Goal: Register for event/course

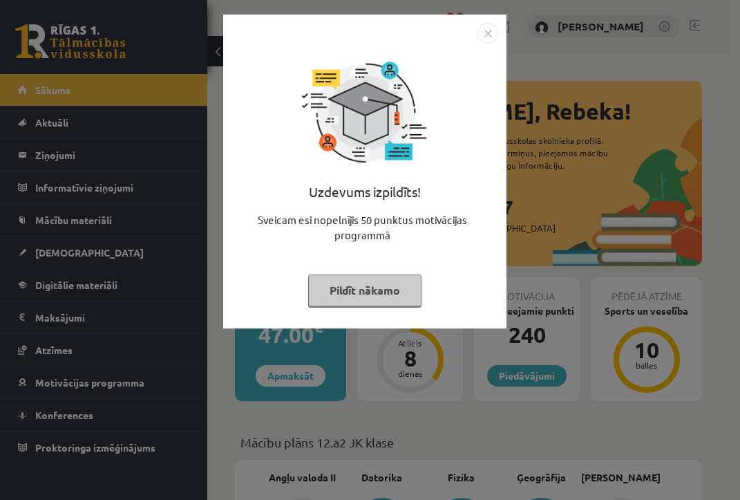
click at [486, 29] on img "Close" at bounding box center [487, 33] width 21 height 21
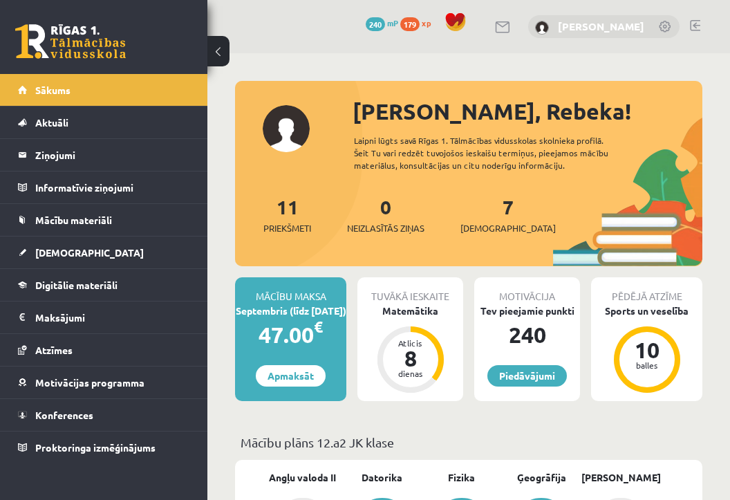
click at [587, 21] on link "[PERSON_NAME]" at bounding box center [601, 26] width 86 height 14
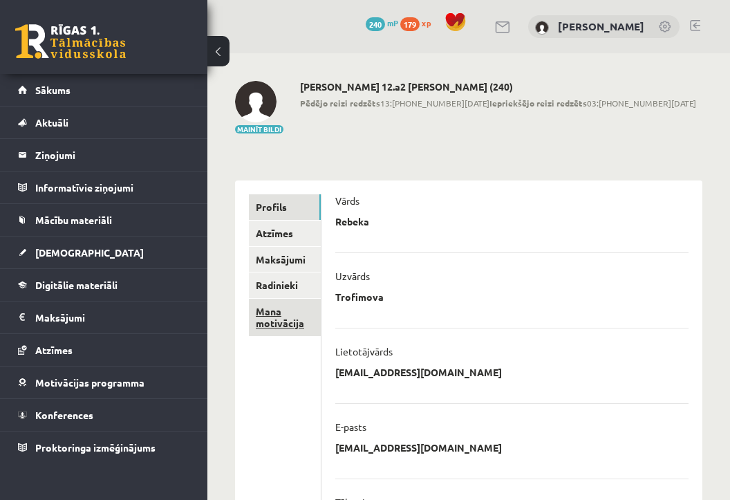
click at [273, 310] on link "Mana motivācija" at bounding box center [285, 316] width 72 height 37
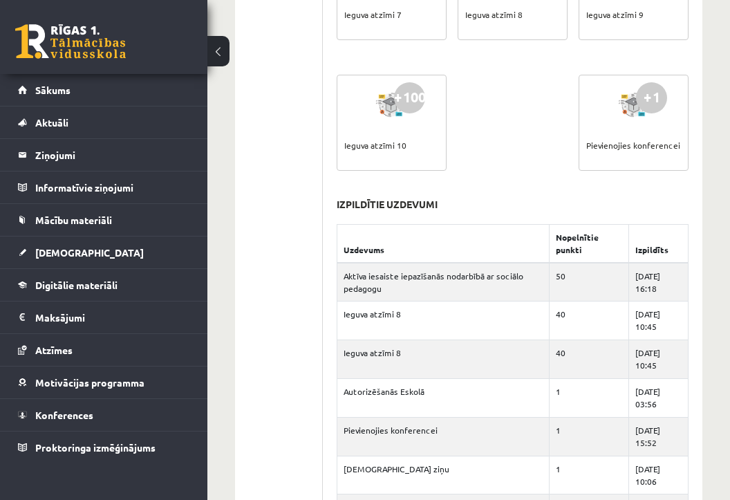
scroll to position [956, 0]
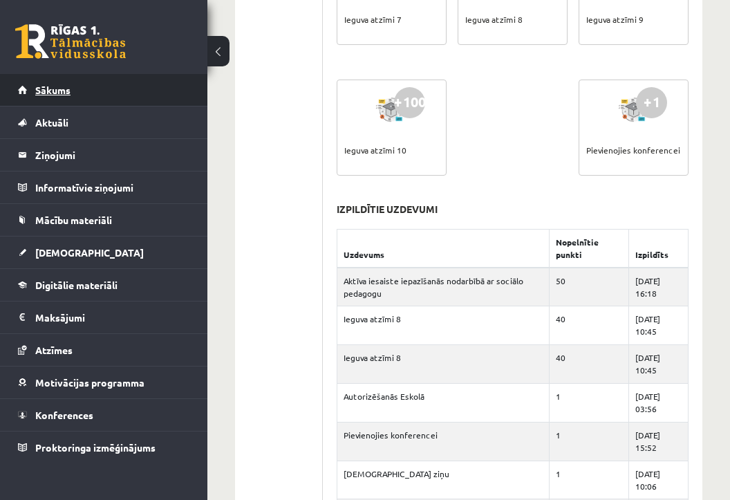
click at [48, 88] on span "Sākums" at bounding box center [52, 90] width 35 height 12
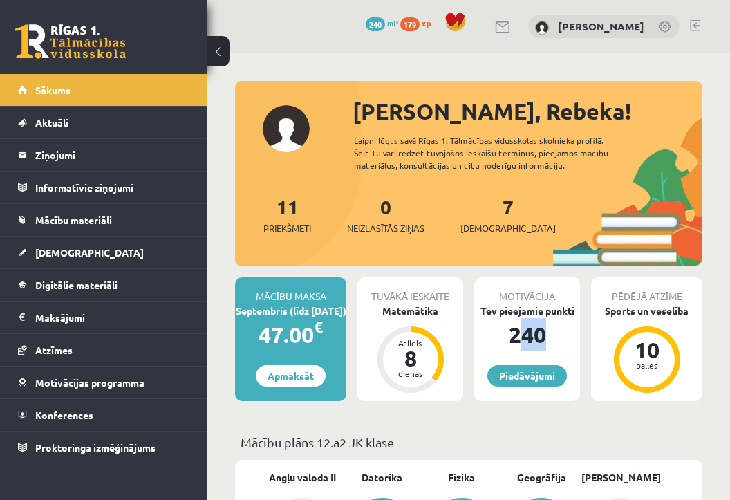
drag, startPoint x: 520, startPoint y: 328, endPoint x: 549, endPoint y: 328, distance: 29.0
click at [549, 328] on div "240" at bounding box center [527, 334] width 106 height 33
drag, startPoint x: 511, startPoint y: 336, endPoint x: 552, endPoint y: 336, distance: 41.5
click at [552, 336] on div "240" at bounding box center [527, 334] width 106 height 33
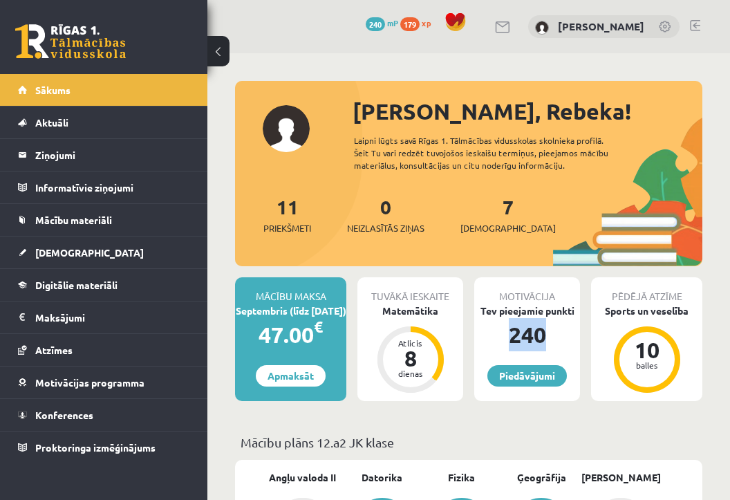
click at [552, 336] on div "240" at bounding box center [527, 334] width 106 height 33
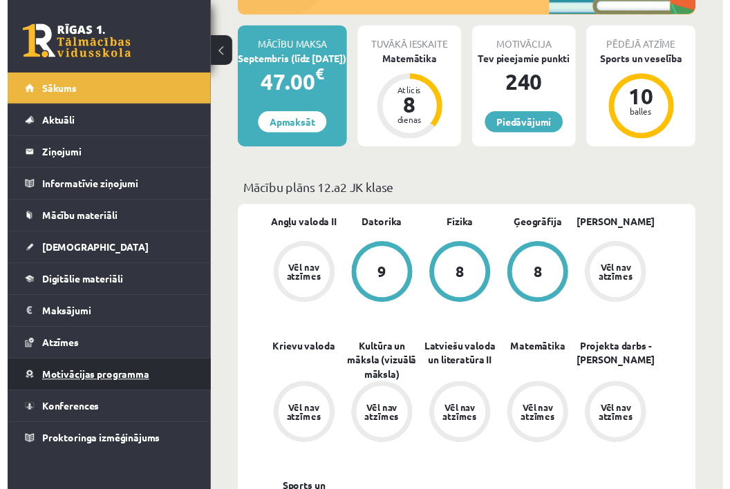
scroll to position [246, 0]
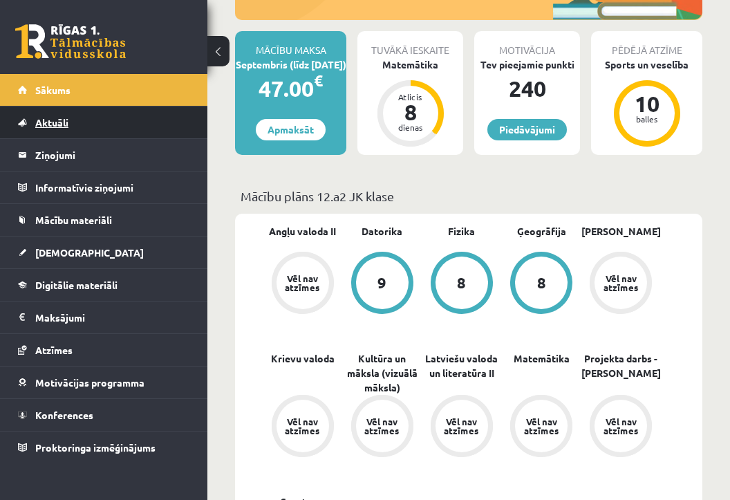
click at [57, 123] on span "Aktuāli" at bounding box center [51, 122] width 33 height 12
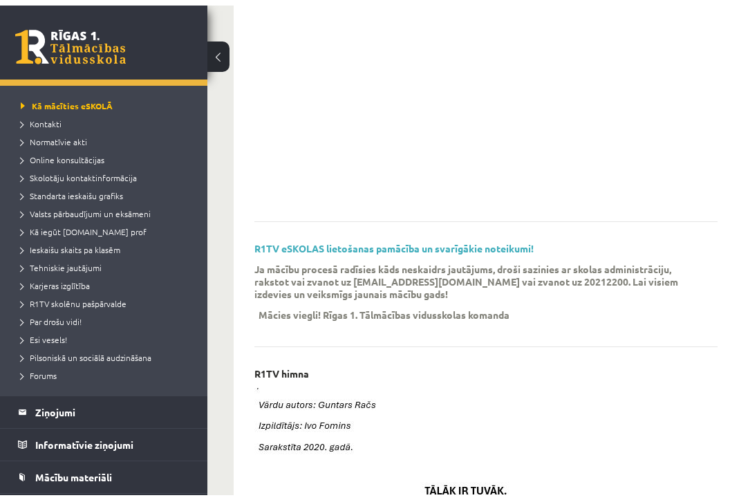
scroll to position [253, 0]
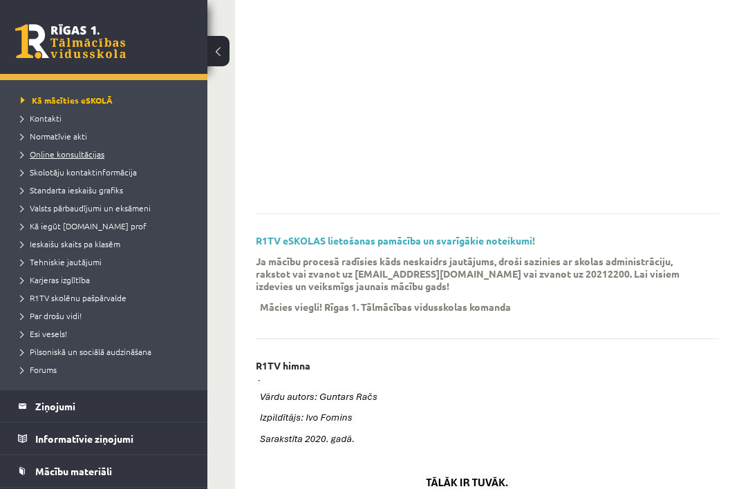
click at [50, 155] on span "Online konsultācijas" at bounding box center [63, 154] width 84 height 11
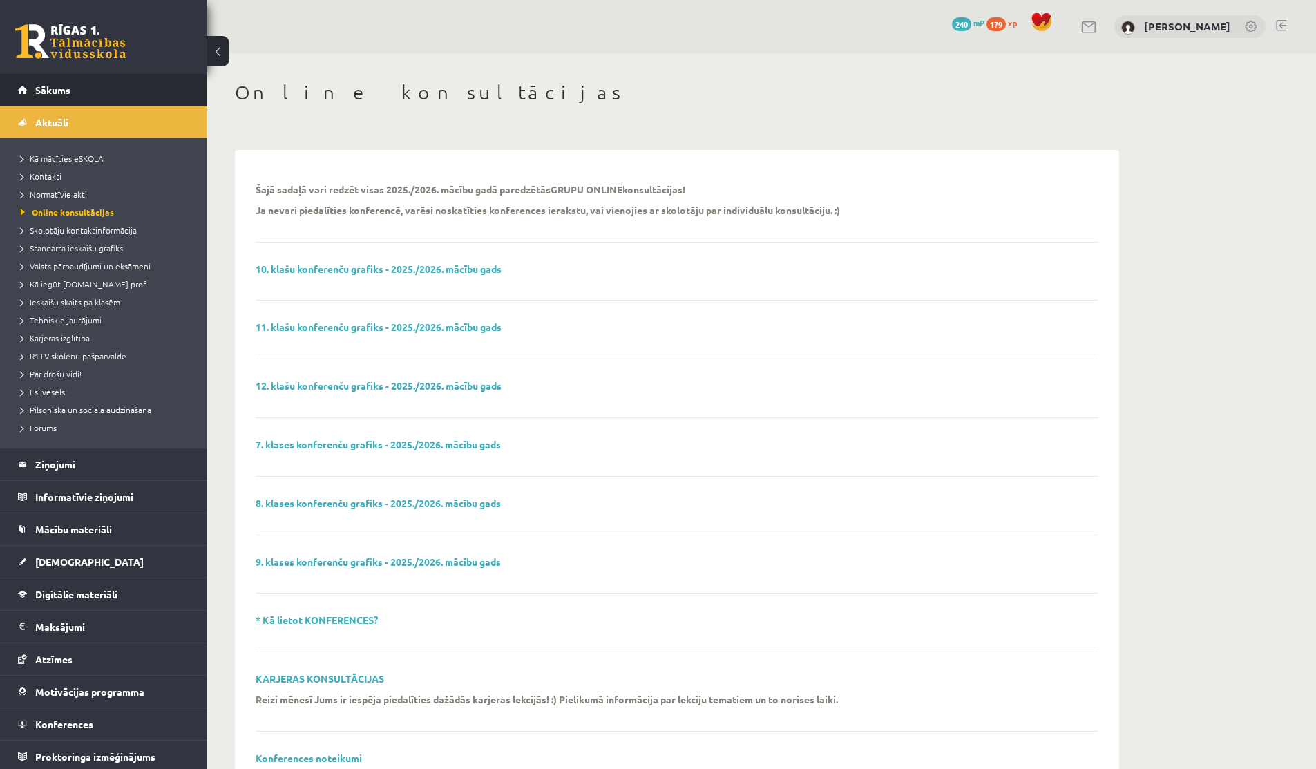
click at [57, 88] on span "Sākums" at bounding box center [52, 90] width 35 height 12
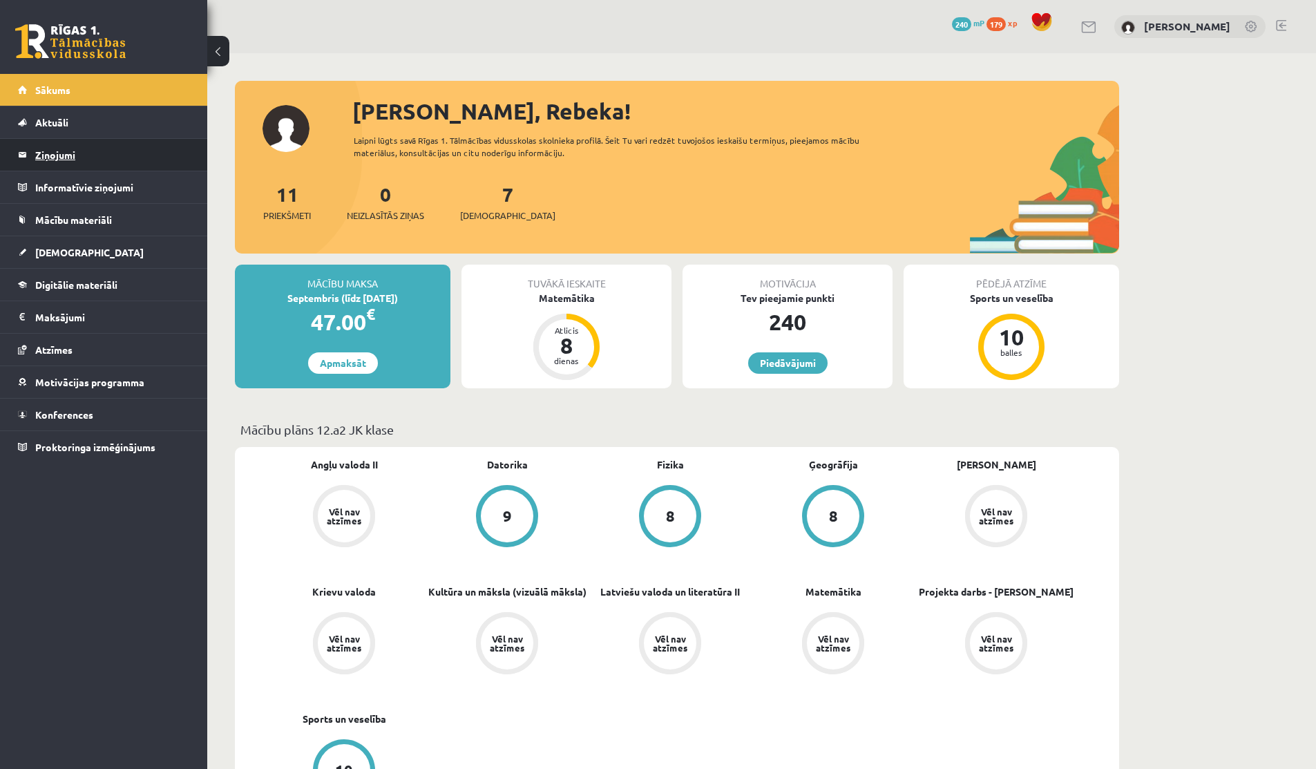
click at [104, 157] on legend "Ziņojumi 0" at bounding box center [112, 155] width 155 height 32
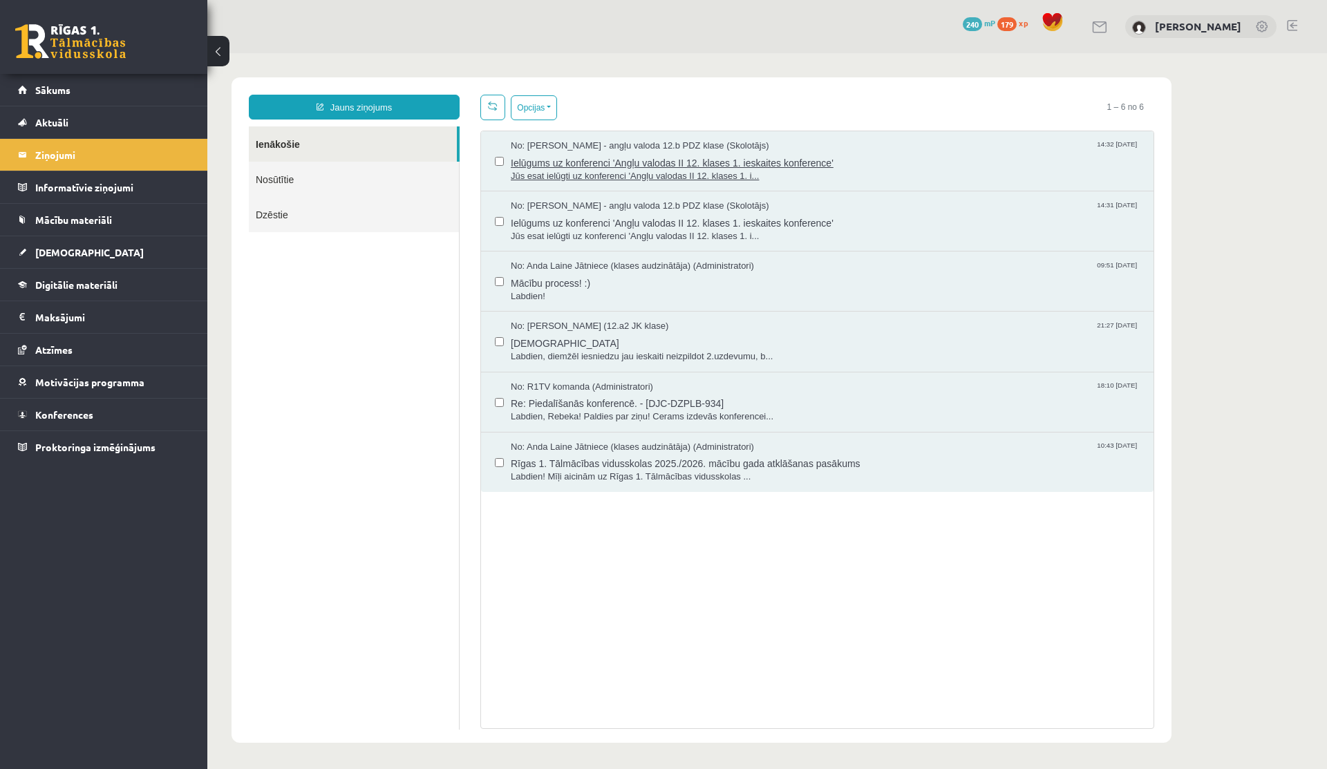
click at [723, 160] on span "Ielūgums uz konferenci 'Angļu valodas II 12. klases 1. ieskaites konference'" at bounding box center [825, 161] width 629 height 17
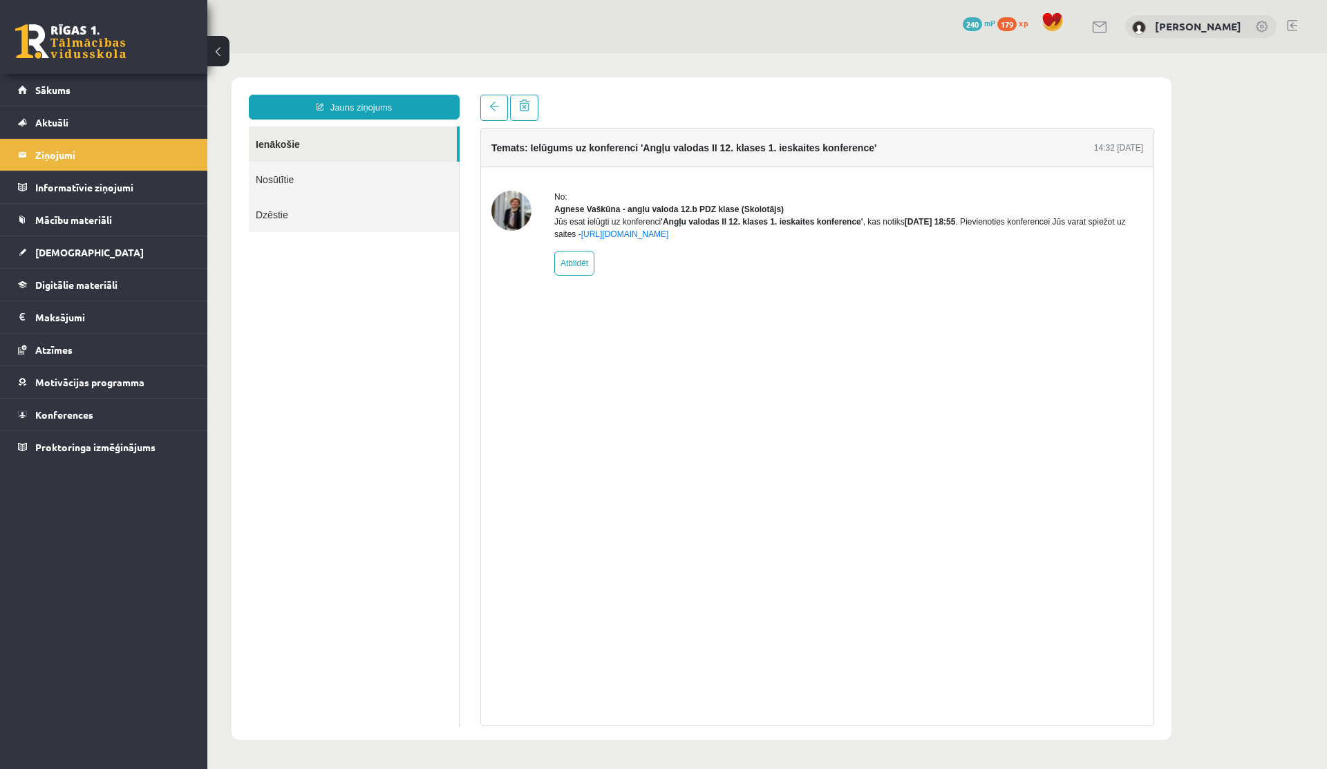
drag, startPoint x: 986, startPoint y: 235, endPoint x: 999, endPoint y: 235, distance: 13.1
click at [956, 227] on b "2025-09-08 18:55" at bounding box center [929, 222] width 51 height 10
click at [63, 122] on span "Aktuāli" at bounding box center [51, 122] width 33 height 12
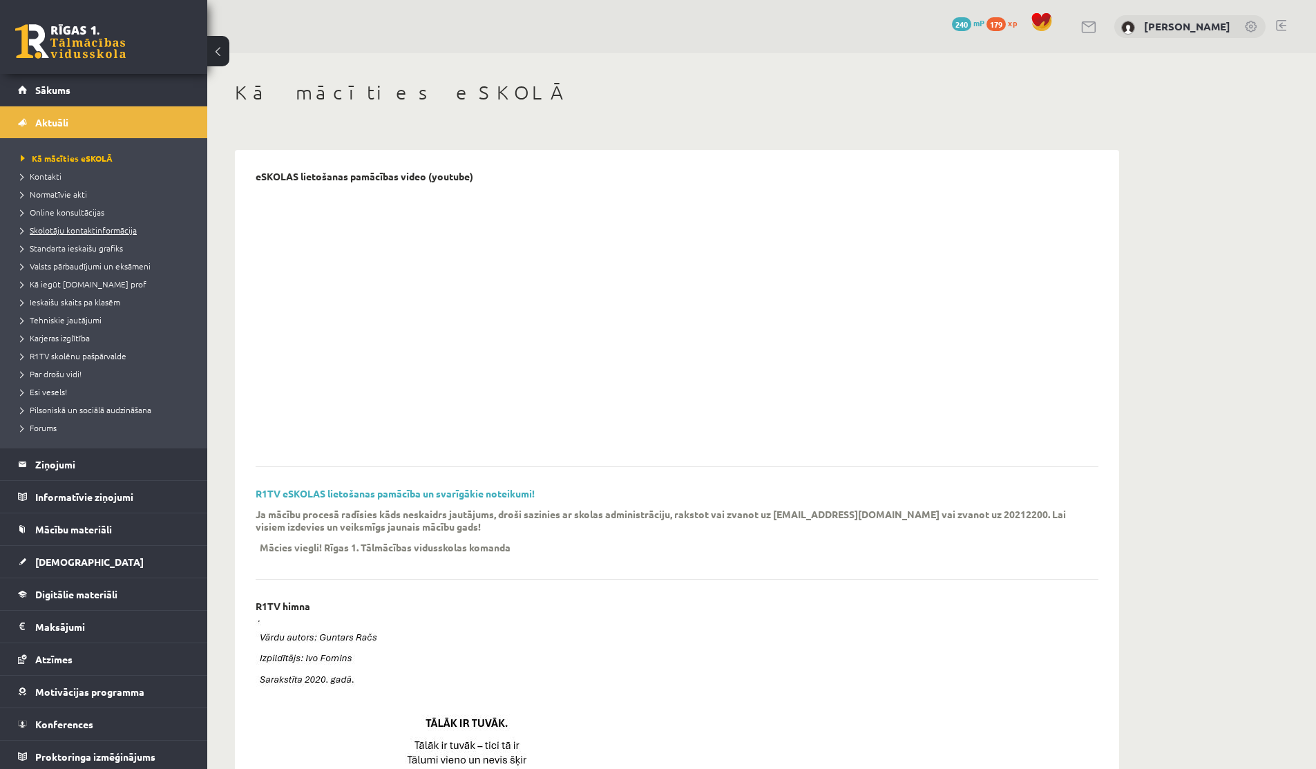
click at [75, 233] on span "Skolotāju kontaktinformācija" at bounding box center [79, 230] width 116 height 11
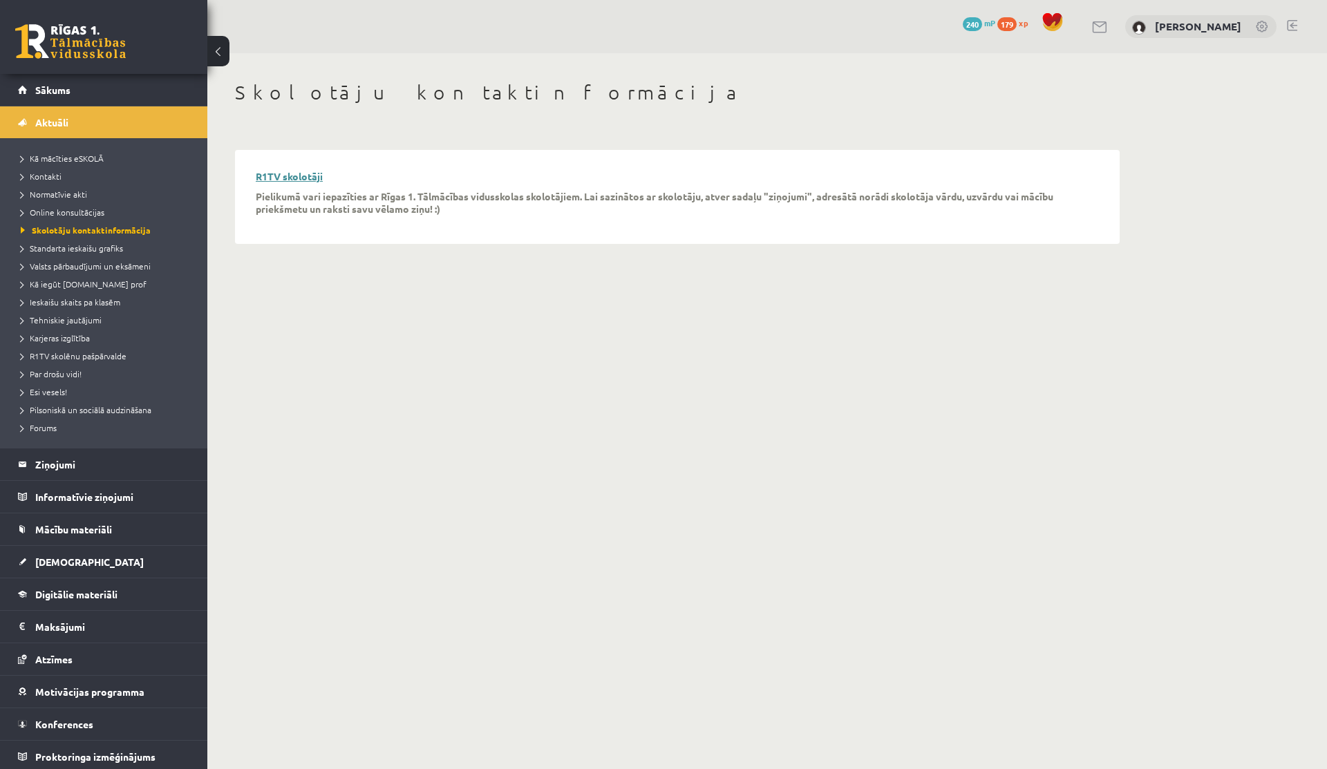
click at [305, 180] on link "R1TV skolotāji" at bounding box center [289, 176] width 67 height 12
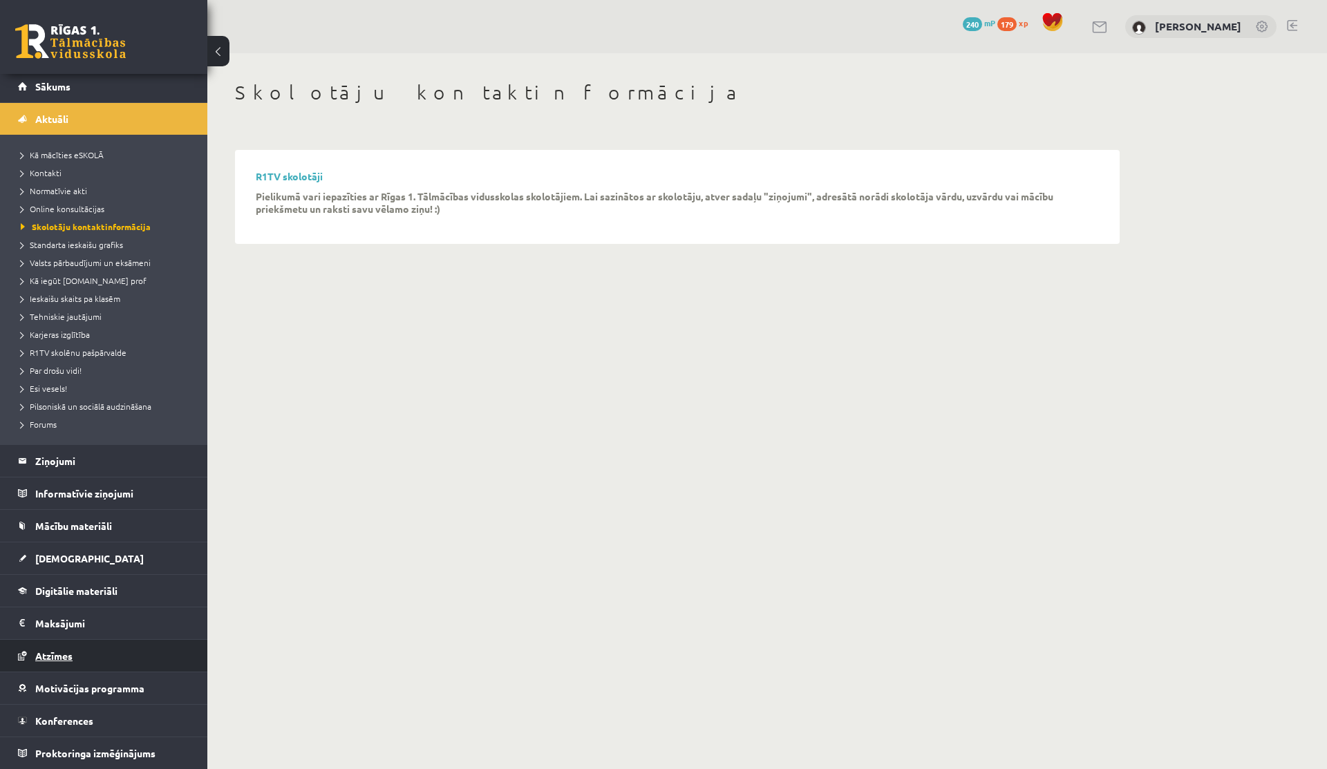
scroll to position [3, 0]
click at [50, 471] on legend "Ziņojumi 0" at bounding box center [112, 461] width 155 height 32
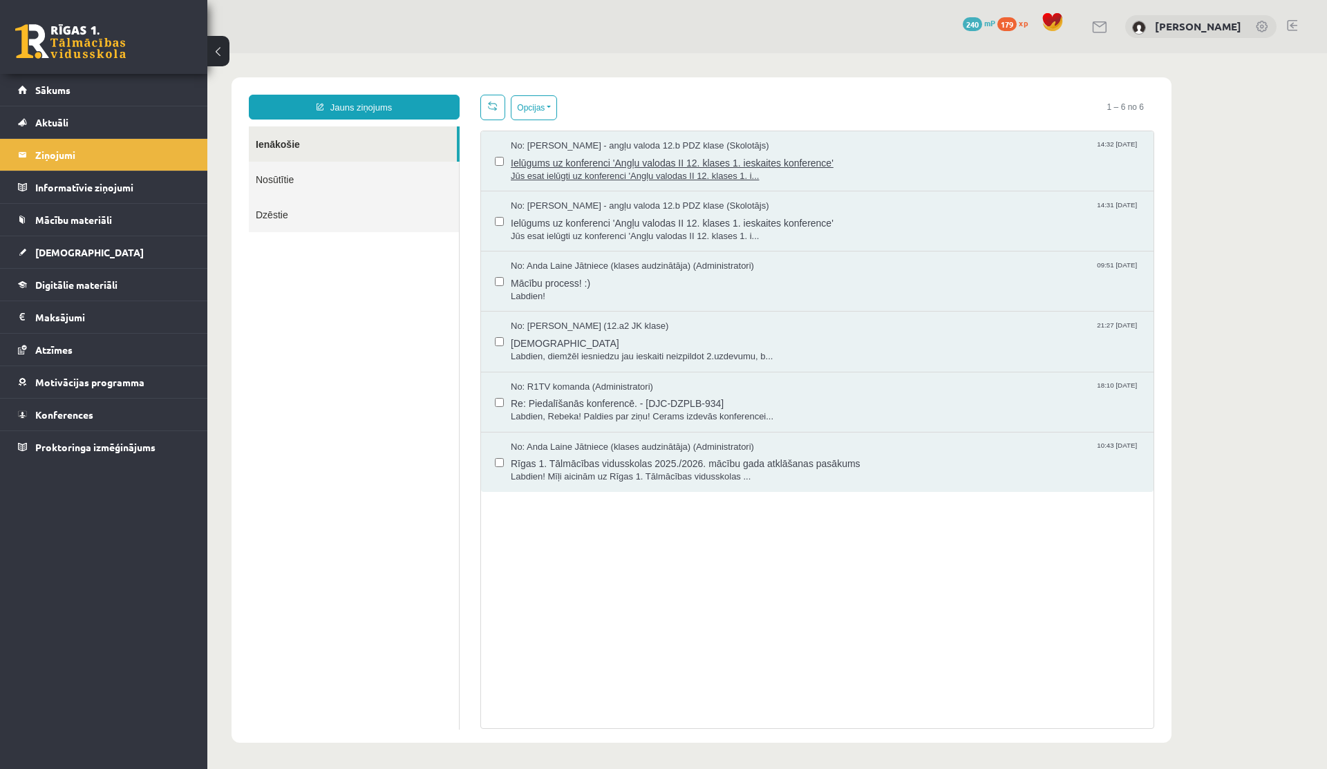
click at [564, 163] on span "Ielūgums uz konferenci 'Angļu valodas II 12. klases 1. ieskaites konference'" at bounding box center [825, 161] width 629 height 17
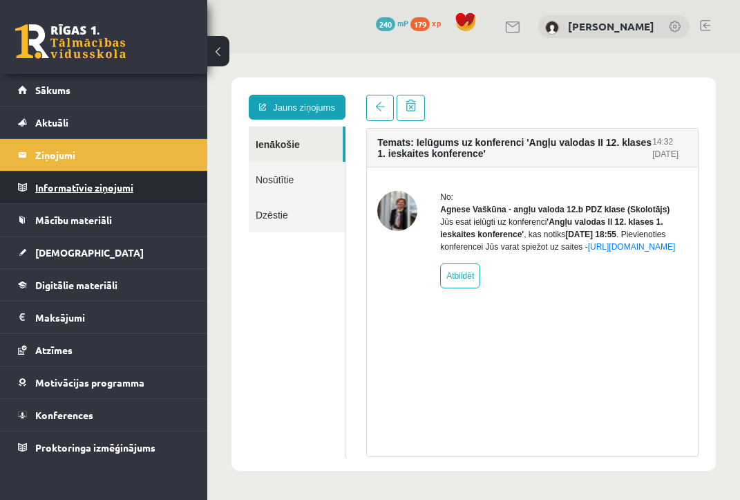
click at [73, 185] on legend "Informatīvie ziņojumi 0" at bounding box center [112, 187] width 155 height 32
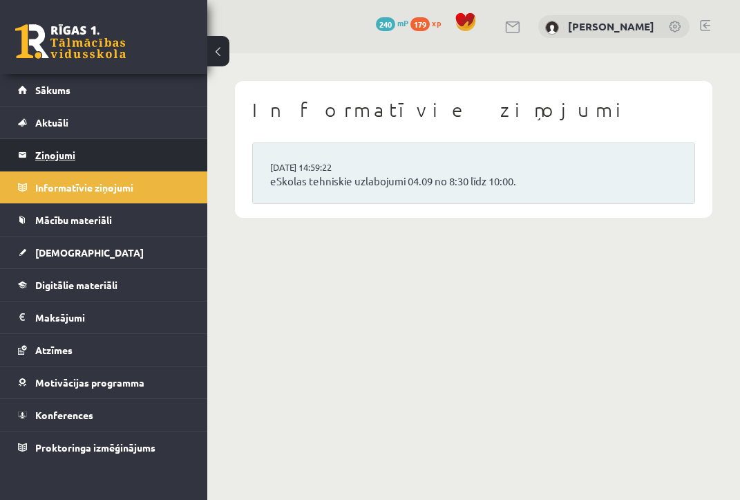
click at [68, 157] on legend "Ziņojumi 0" at bounding box center [112, 155] width 155 height 32
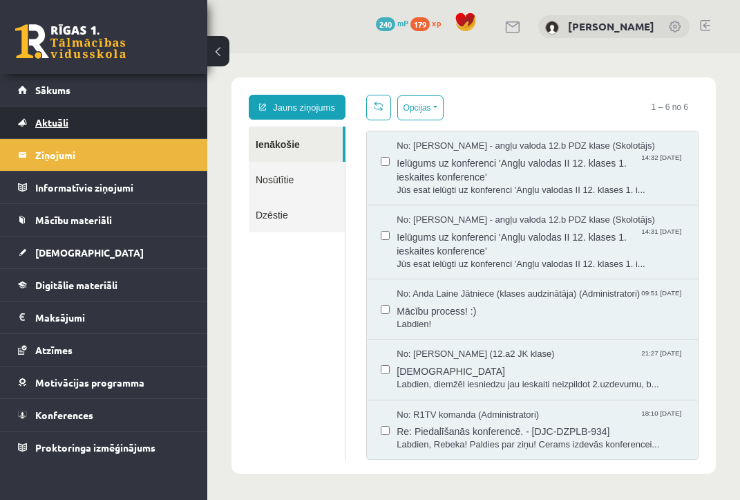
click at [64, 113] on link "Aktuāli" at bounding box center [104, 122] width 172 height 32
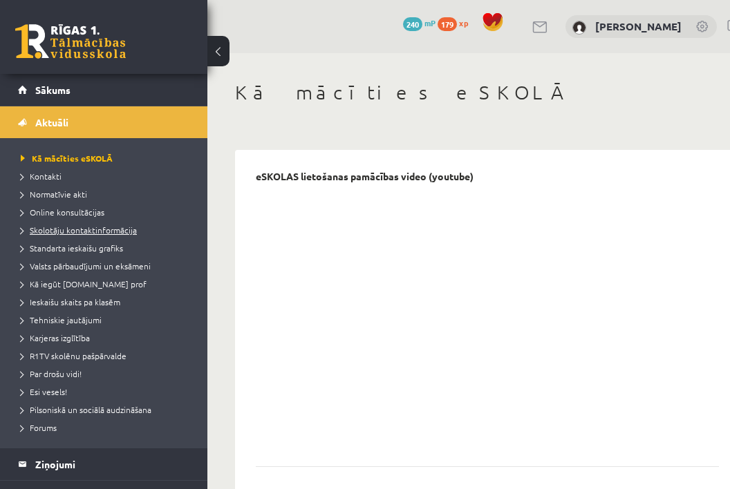
click at [61, 229] on span "Skolotāju kontaktinformācija" at bounding box center [79, 230] width 116 height 11
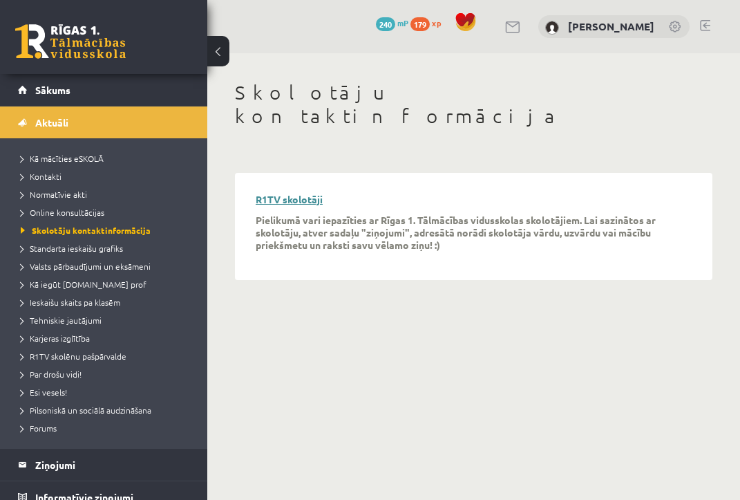
click at [284, 193] on link "R1TV skolotāji" at bounding box center [289, 199] width 67 height 12
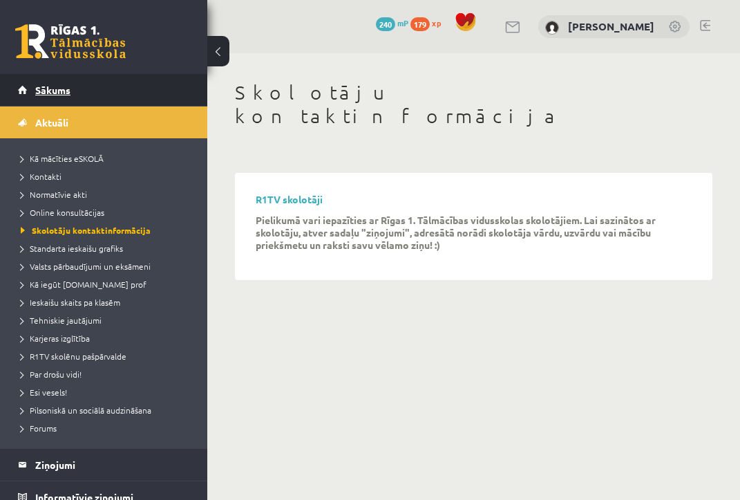
click at [46, 94] on span "Sākums" at bounding box center [52, 90] width 35 height 12
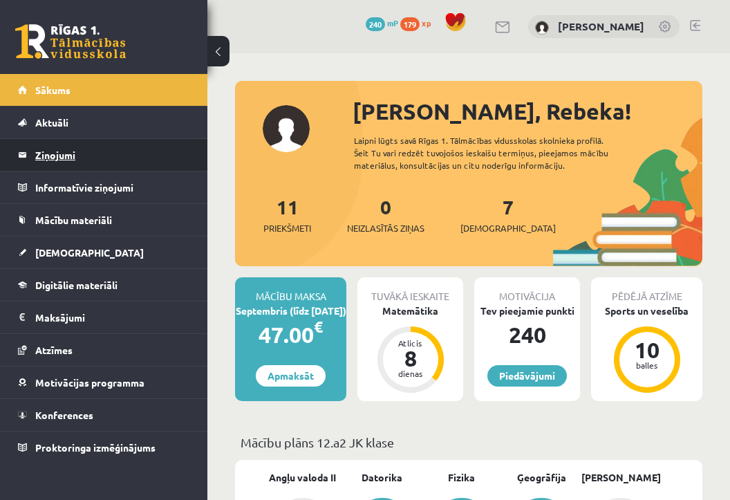
click at [57, 158] on legend "Ziņojumi 0" at bounding box center [112, 155] width 155 height 32
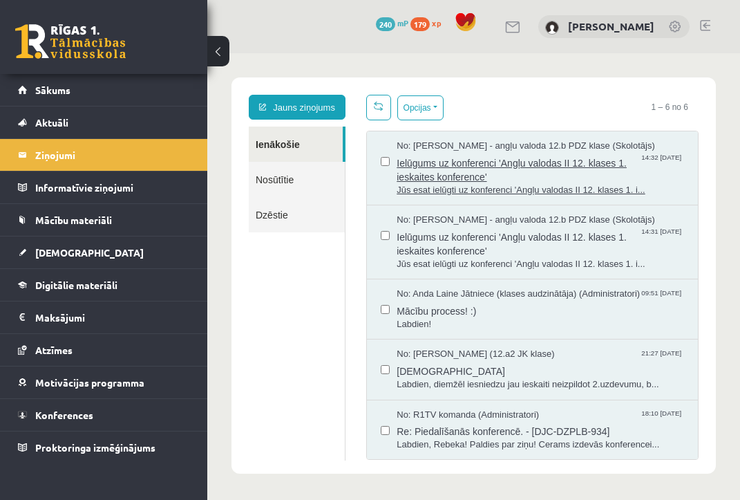
click at [441, 170] on span "Ielūgums uz konferenci 'Angļu valodas II 12. klases 1. ieskaites konference'" at bounding box center [540, 168] width 287 height 31
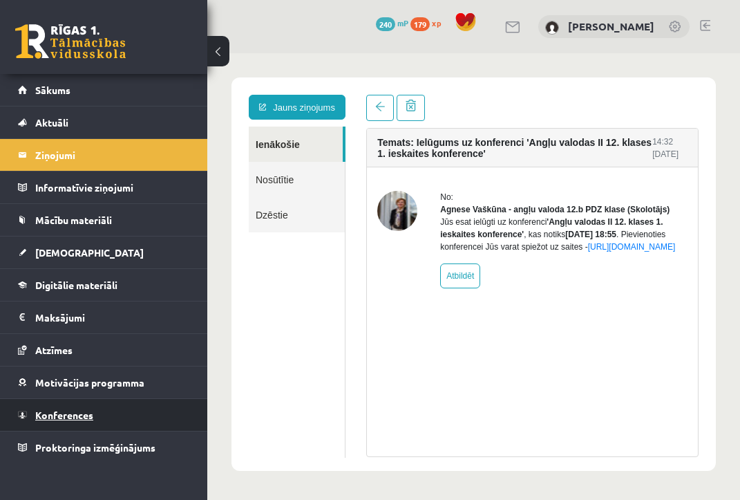
click at [59, 417] on span "Konferences" at bounding box center [64, 414] width 58 height 12
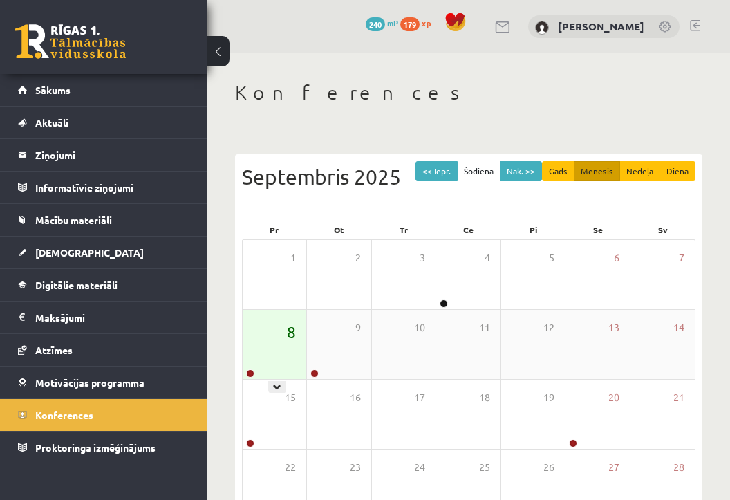
click at [293, 342] on span "8" at bounding box center [291, 331] width 9 height 23
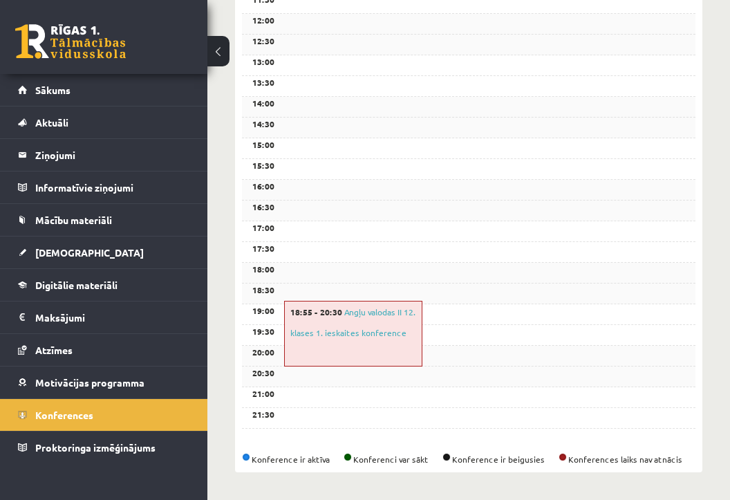
scroll to position [495, 0]
click at [363, 325] on div "18:55 - 20:30 Angļu valodas II 12. klases 1. ieskaites konference" at bounding box center [353, 334] width 138 height 66
click at [363, 324] on link "Angļu valodas II 12. klases 1. ieskaites konference" at bounding box center [352, 322] width 125 height 32
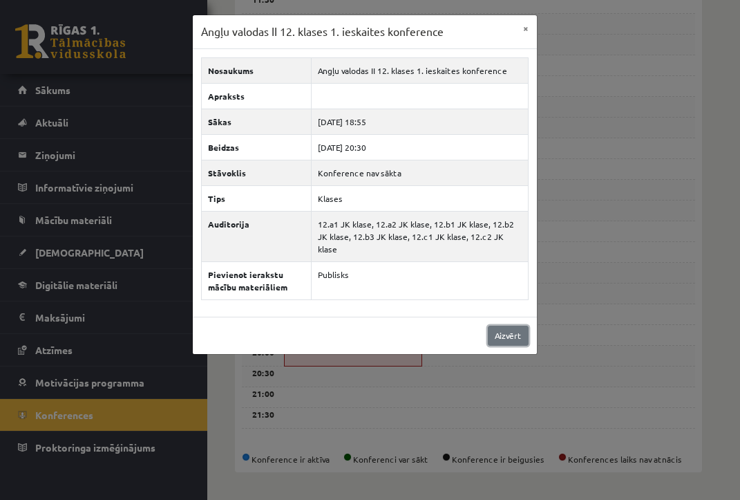
click at [498, 331] on link "Aizvērt" at bounding box center [508, 335] width 41 height 20
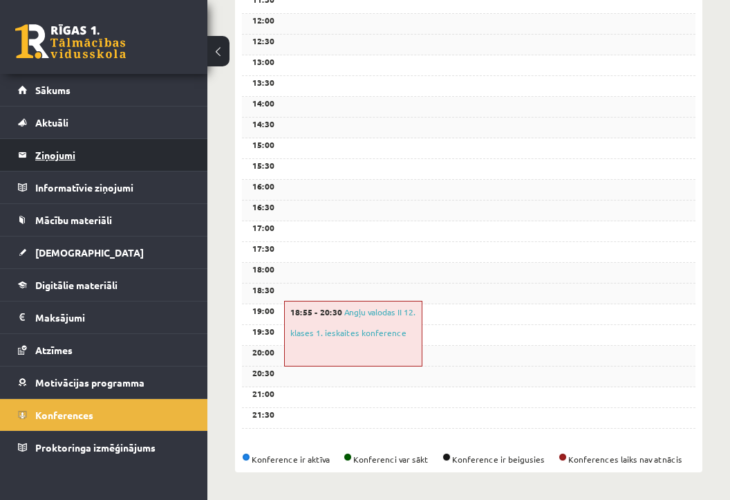
click at [57, 153] on legend "Ziņojumi 0" at bounding box center [112, 155] width 155 height 32
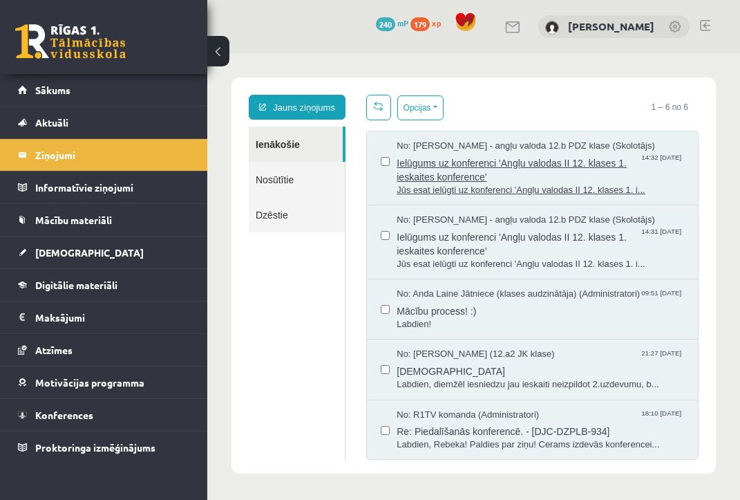
click at [500, 164] on span "Ielūgums uz konferenci 'Angļu valodas II 12. klases 1. ieskaites konference'" at bounding box center [540, 168] width 287 height 31
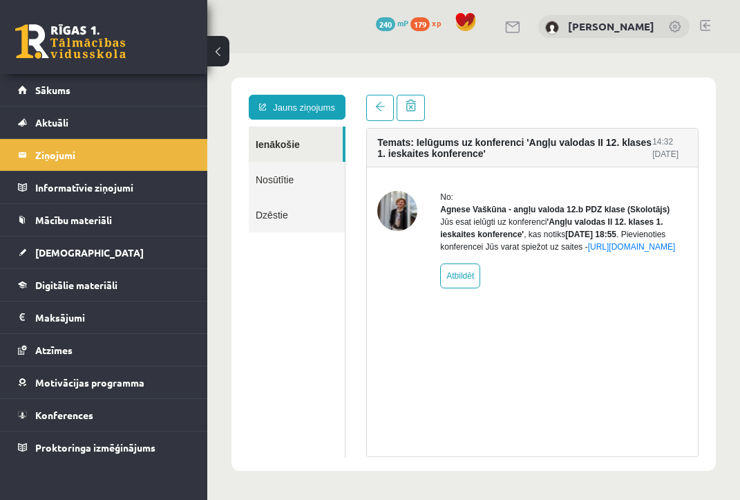
click at [591, 211] on strong "Agnese Vaškūna - angļu valoda 12.b PDZ klase (Skolotājs)" at bounding box center [554, 210] width 229 height 10
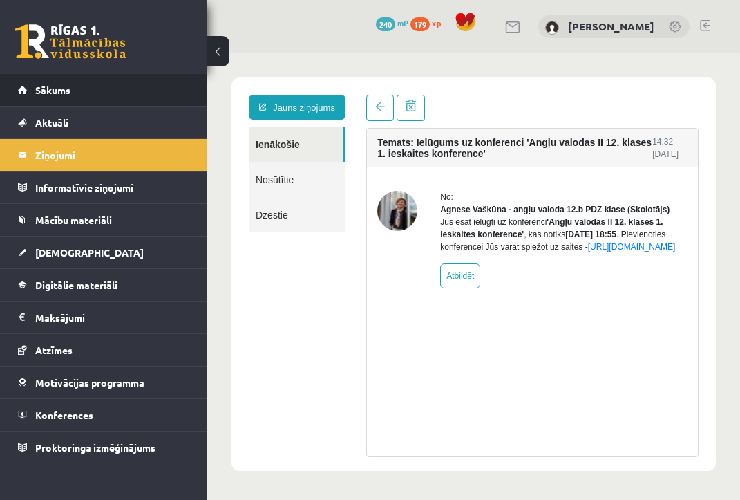
click at [57, 94] on span "Sākums" at bounding box center [52, 90] width 35 height 12
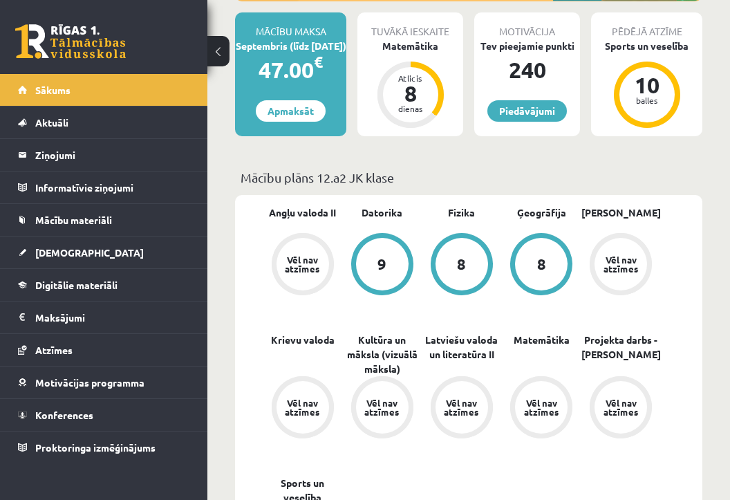
scroll to position [296, 0]
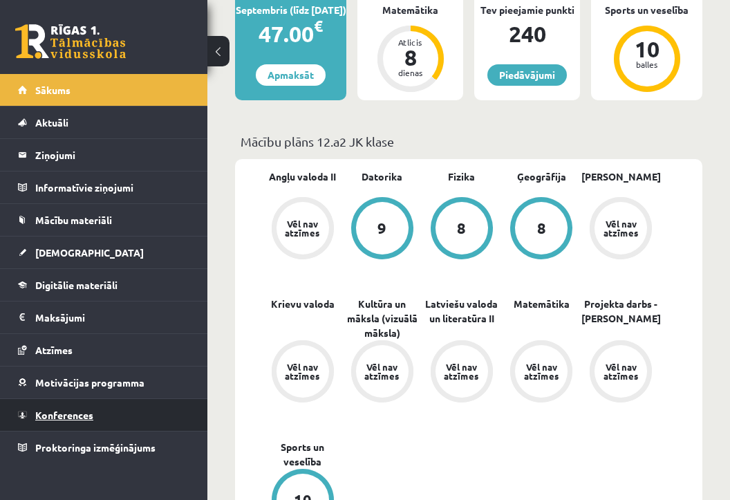
click at [54, 400] on link "Konferences" at bounding box center [104, 415] width 172 height 32
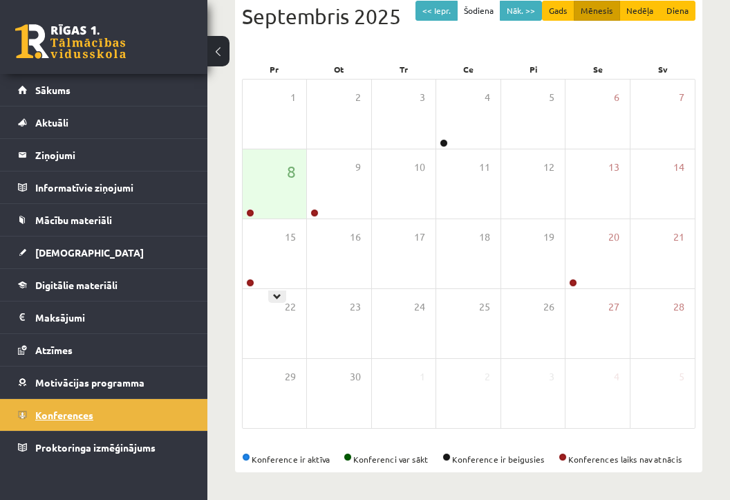
scroll to position [160, 0]
click at [274, 175] on div "8" at bounding box center [275, 183] width 64 height 69
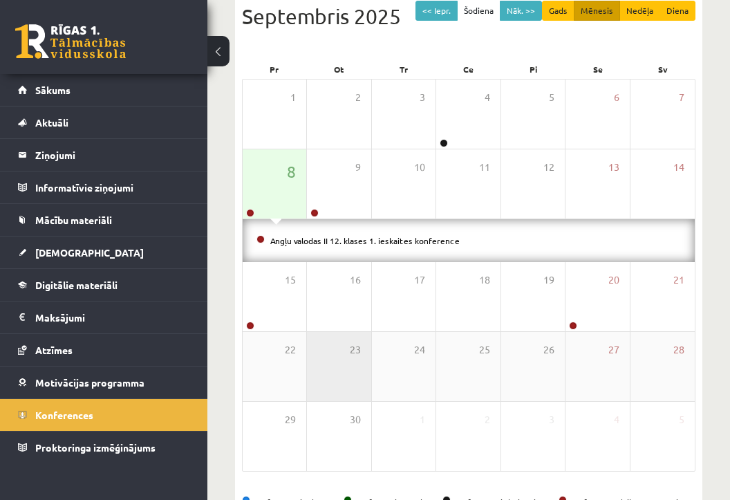
scroll to position [203, 0]
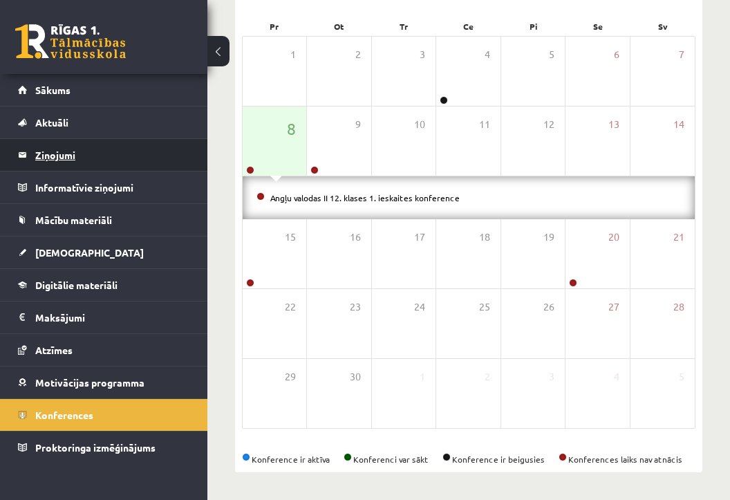
click at [82, 153] on legend "Ziņojumi 0" at bounding box center [112, 155] width 155 height 32
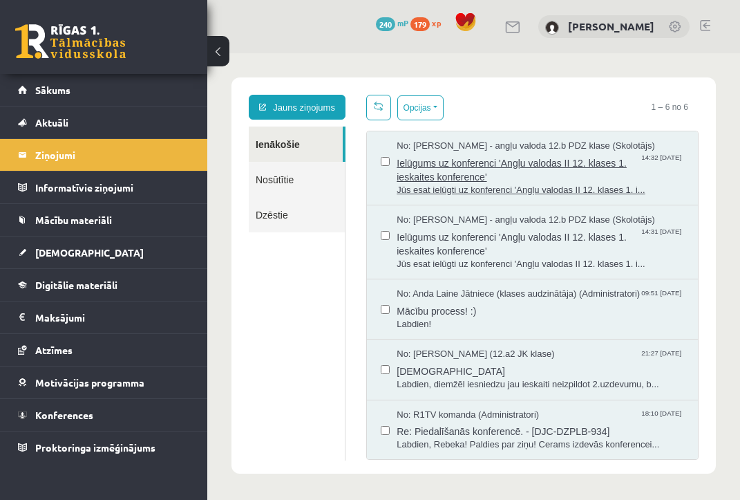
click at [464, 166] on span "Ielūgums uz konferenci 'Angļu valodas II 12. klases 1. ieskaites konference'" at bounding box center [540, 168] width 287 height 31
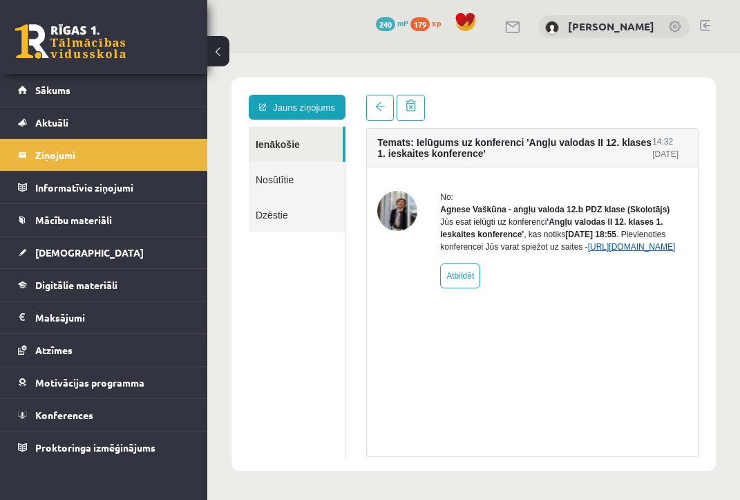
click at [588, 252] on link "https://eskola.r1tv.lv/conferences/4774/join" at bounding box center [632, 247] width 88 height 10
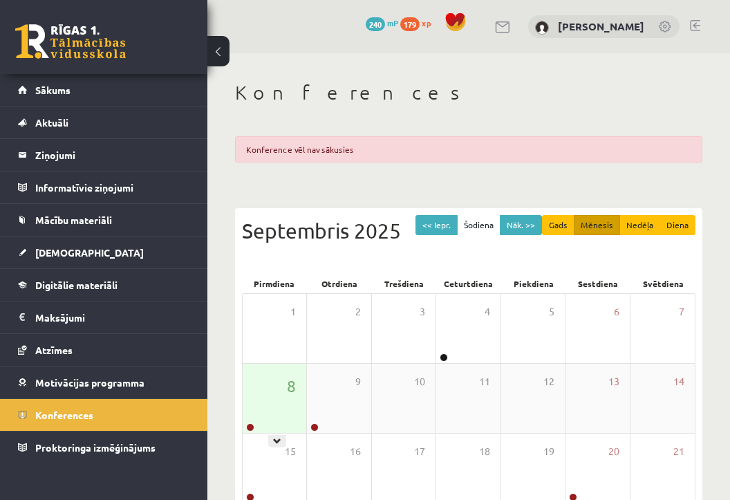
click at [283, 391] on div "8" at bounding box center [275, 397] width 64 height 69
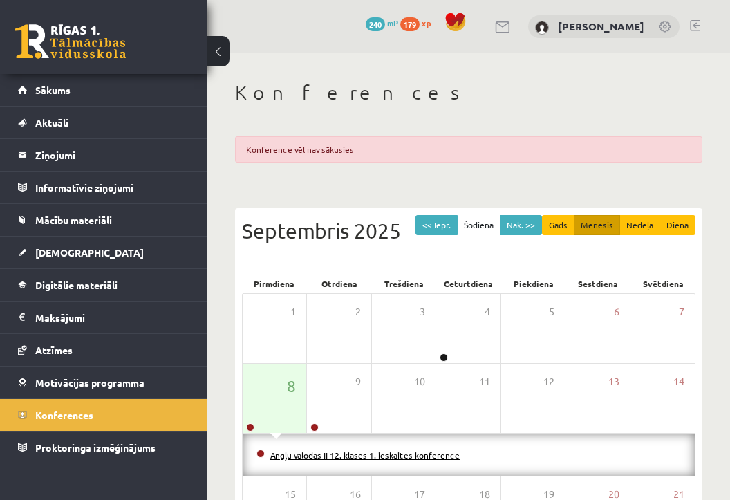
click at [322, 452] on link "Angļu valodas II 12. klases 1. ieskaites konference" at bounding box center [364, 454] width 189 height 11
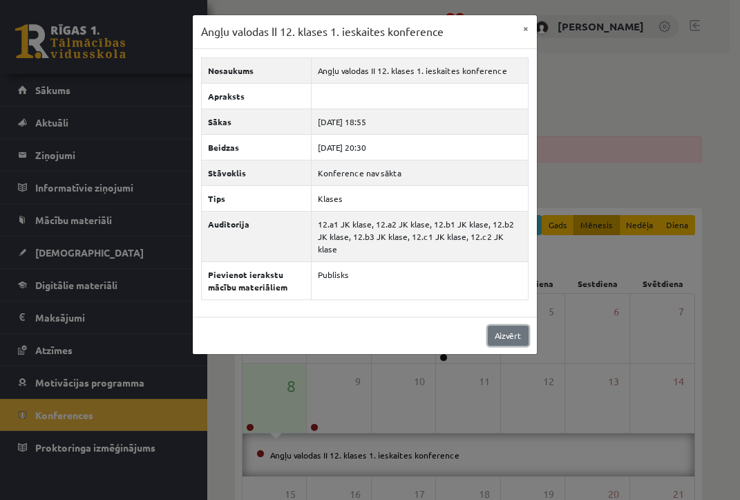
click at [497, 325] on link "Aizvērt" at bounding box center [508, 335] width 41 height 20
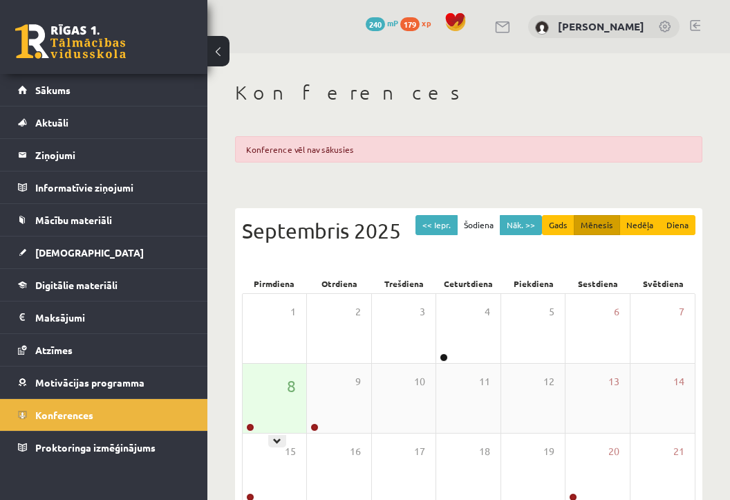
click at [267, 389] on div "8" at bounding box center [275, 397] width 64 height 69
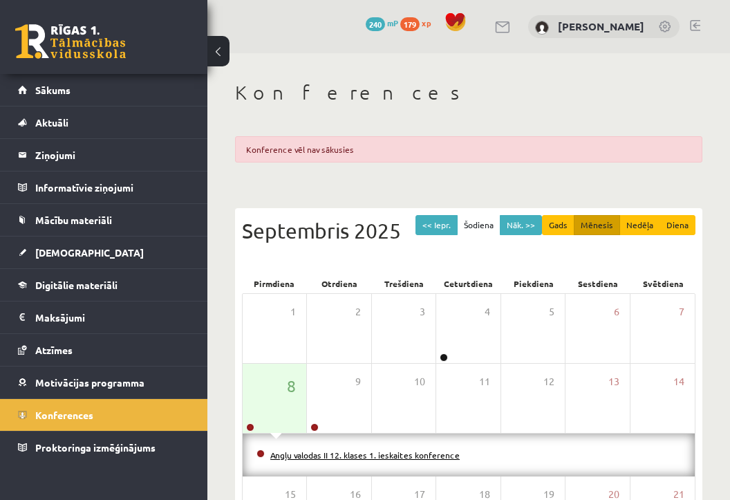
click at [301, 452] on link "Angļu valodas II 12. klases 1. ieskaites konference" at bounding box center [364, 454] width 189 height 11
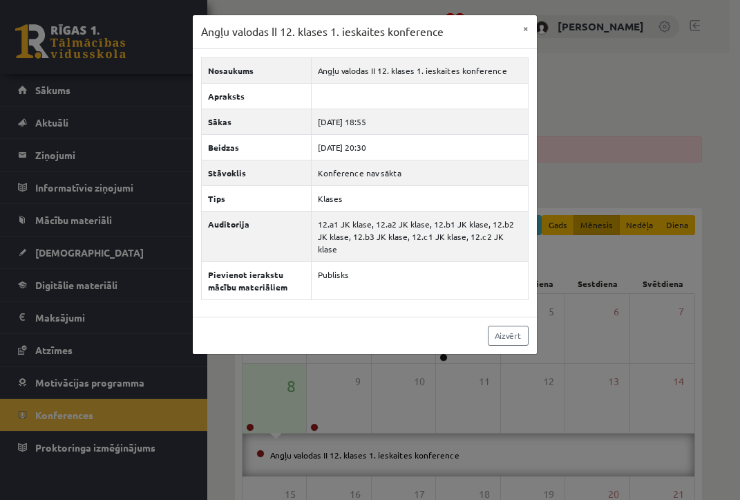
click at [498, 335] on div "Aizvērt" at bounding box center [365, 334] width 344 height 37
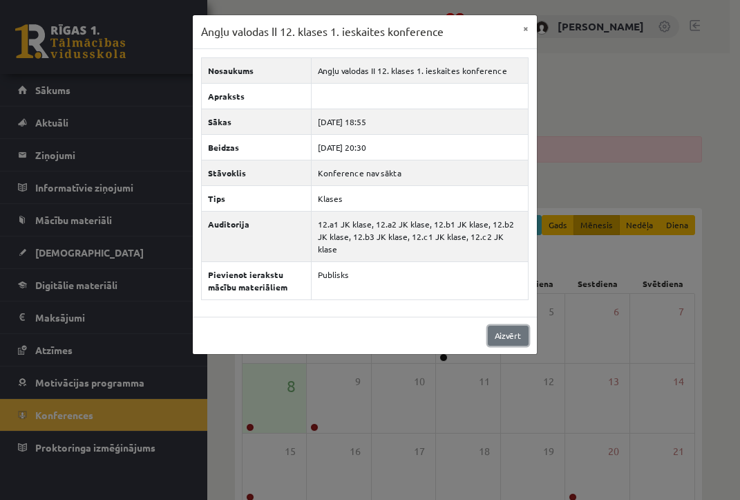
click at [498, 329] on link "Aizvērt" at bounding box center [508, 335] width 41 height 20
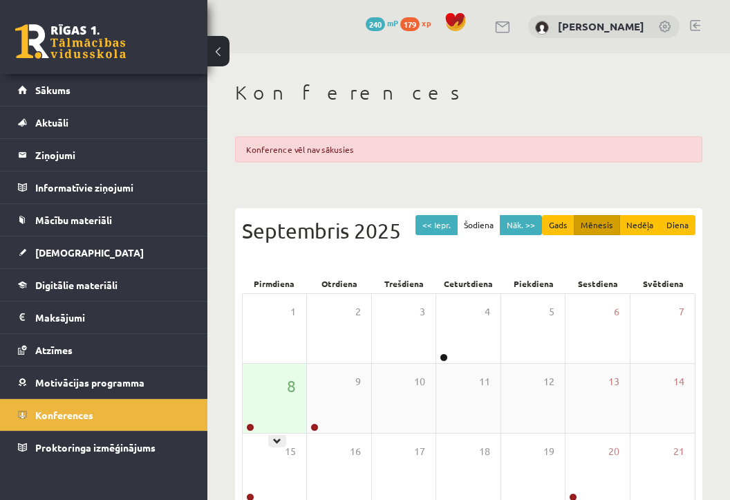
click at [278, 374] on div "8" at bounding box center [275, 397] width 64 height 69
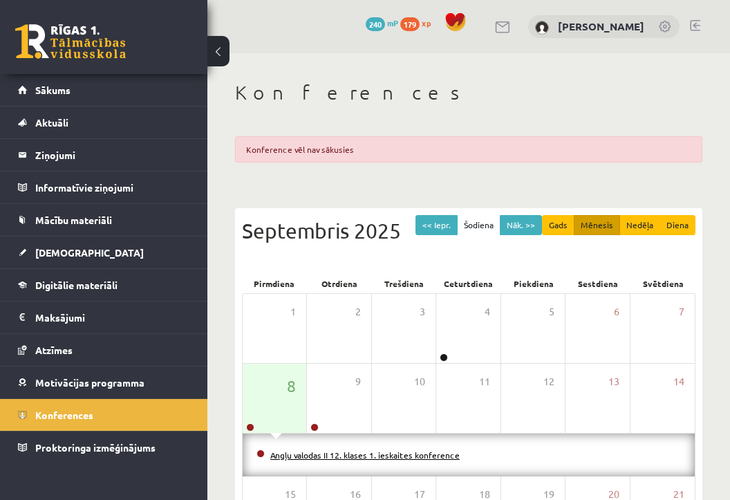
click at [310, 455] on link "Angļu valodas II 12. klases 1. ieskaites konference" at bounding box center [364, 454] width 189 height 11
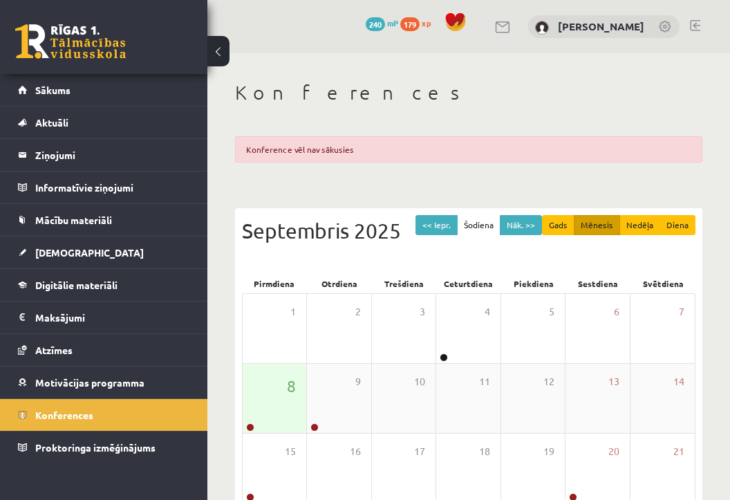
click at [272, 363] on div "8" at bounding box center [275, 397] width 64 height 69
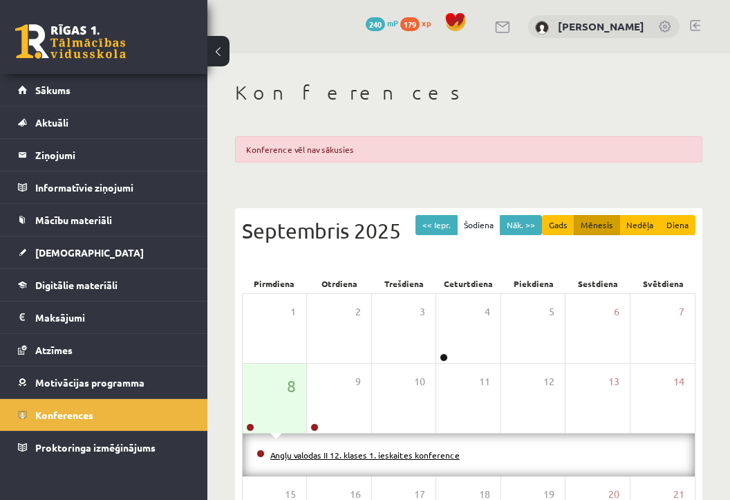
click at [318, 457] on link "Angļu valodas II 12. klases 1. ieskaites konference" at bounding box center [364, 454] width 189 height 11
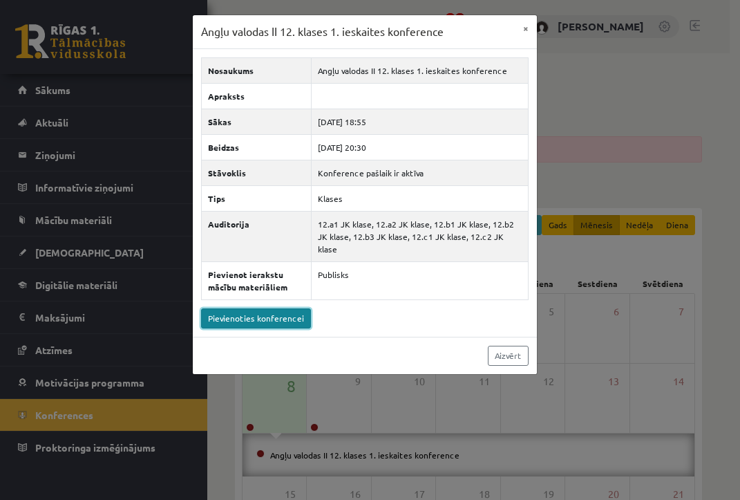
click at [258, 308] on link "Pievienoties konferencei" at bounding box center [256, 318] width 110 height 20
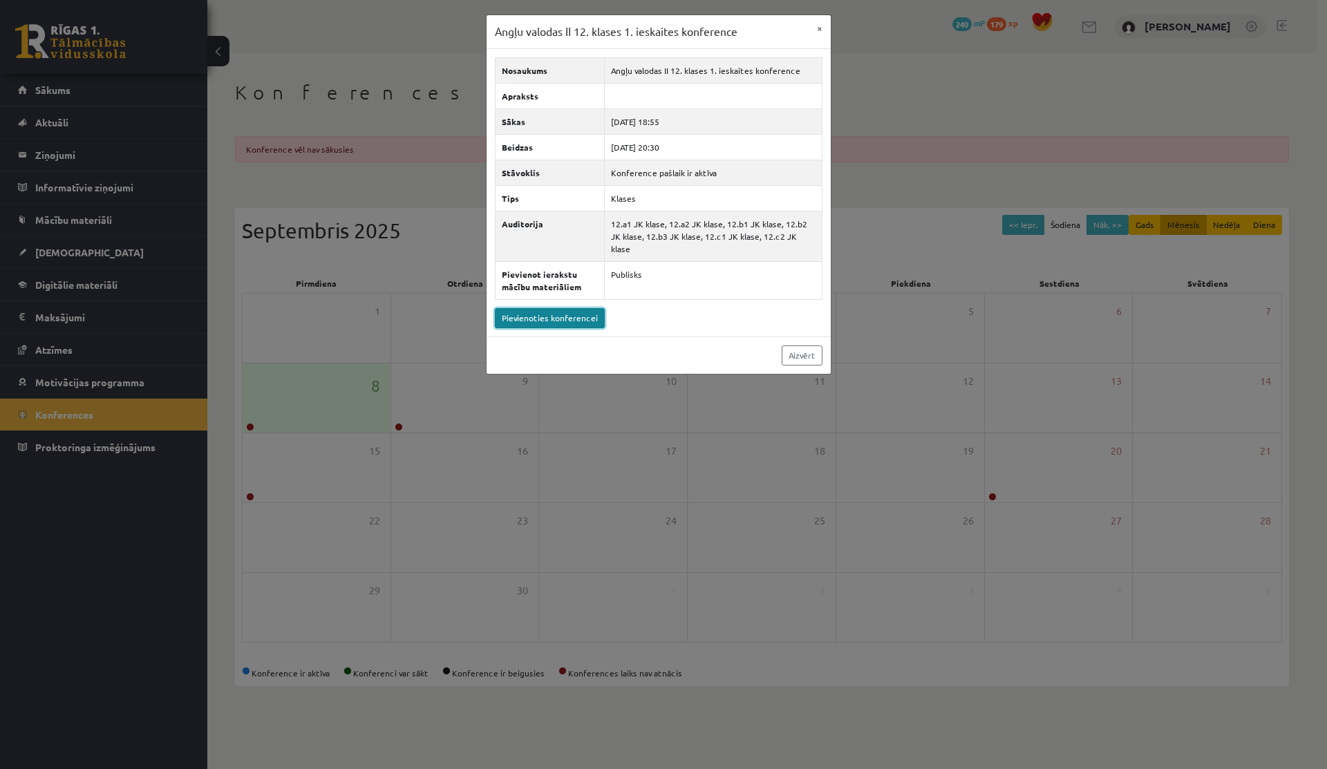
click at [526, 308] on link "Pievienoties konferencei" at bounding box center [550, 318] width 110 height 20
